Goal: Transaction & Acquisition: Obtain resource

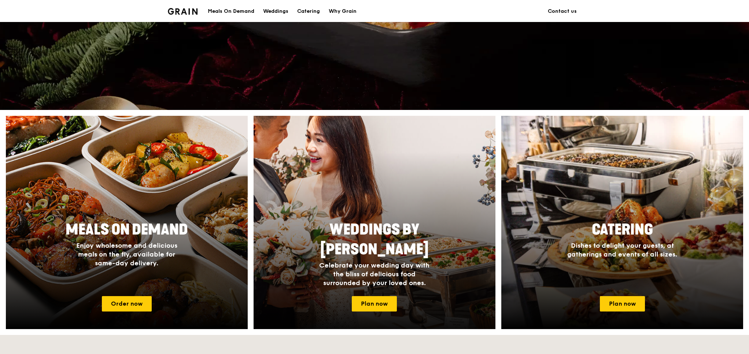
scroll to position [220, 0]
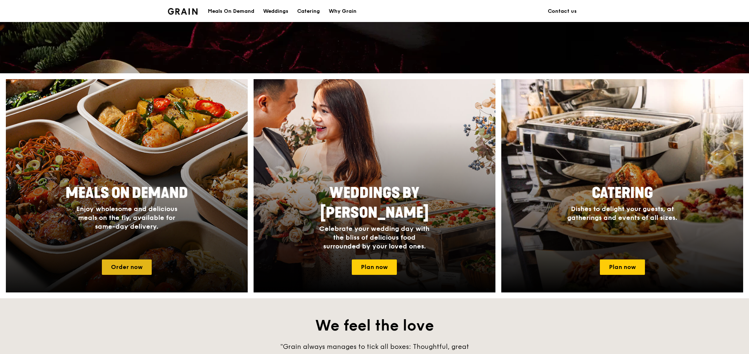
click at [137, 269] on link "Order now" at bounding box center [127, 267] width 50 height 15
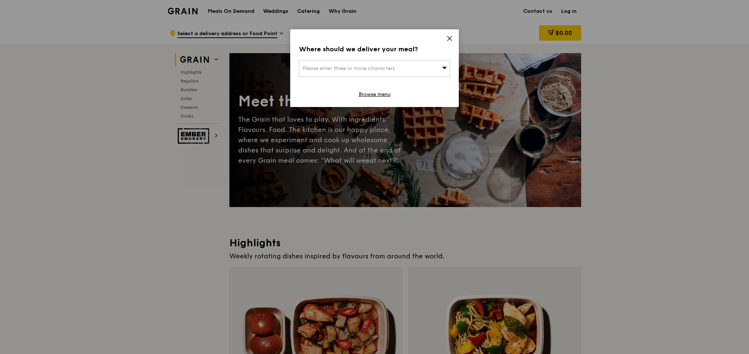
click at [452, 39] on icon at bounding box center [450, 38] width 7 height 7
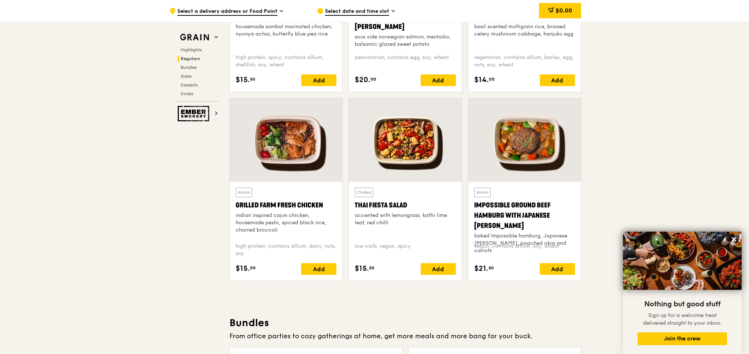
scroll to position [770, 0]
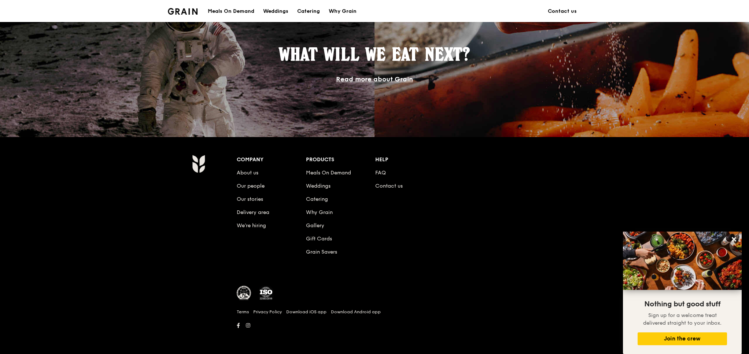
scroll to position [220, 0]
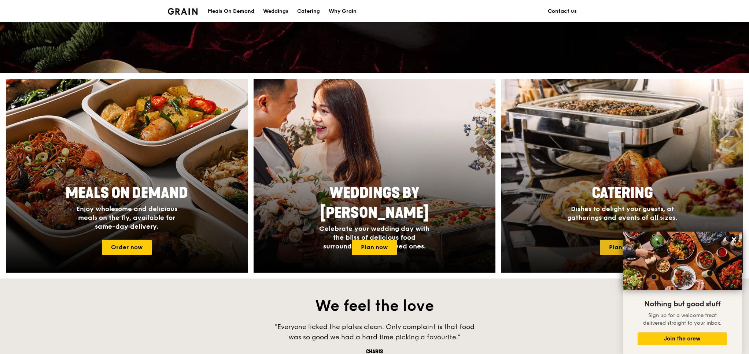
click at [603, 240] on link "Plan now" at bounding box center [622, 247] width 45 height 15
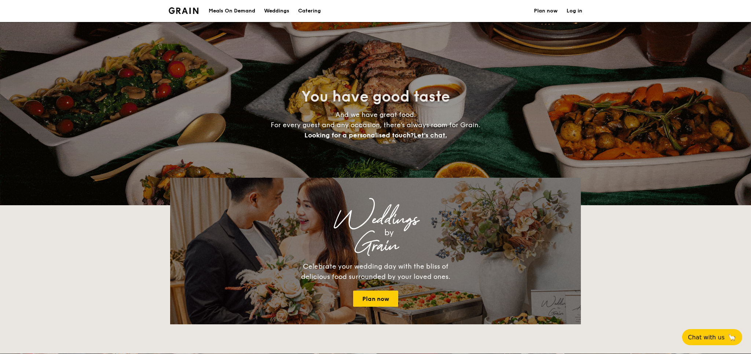
select select
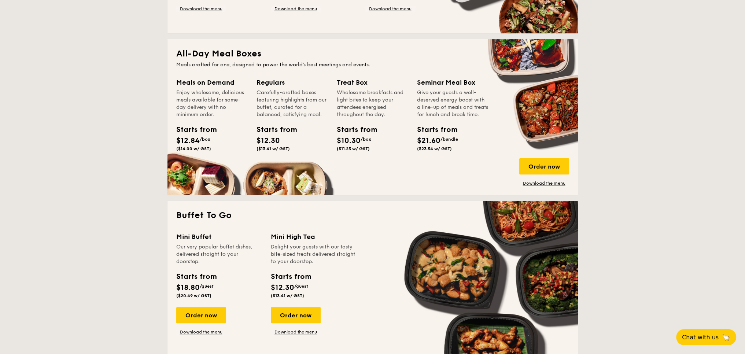
scroll to position [330, 0]
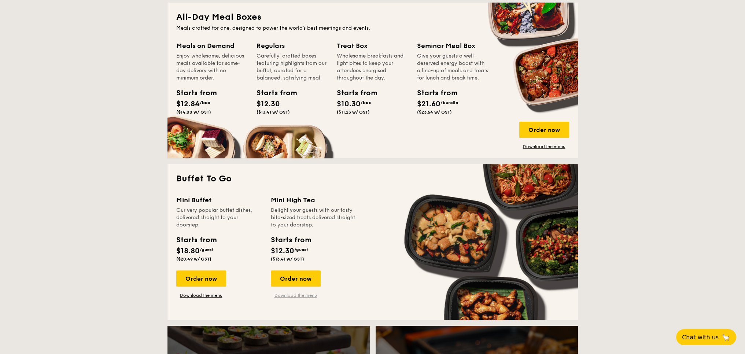
click at [297, 295] on link "Download the menu" at bounding box center [296, 296] width 50 height 6
